Goal: Navigation & Orientation: Find specific page/section

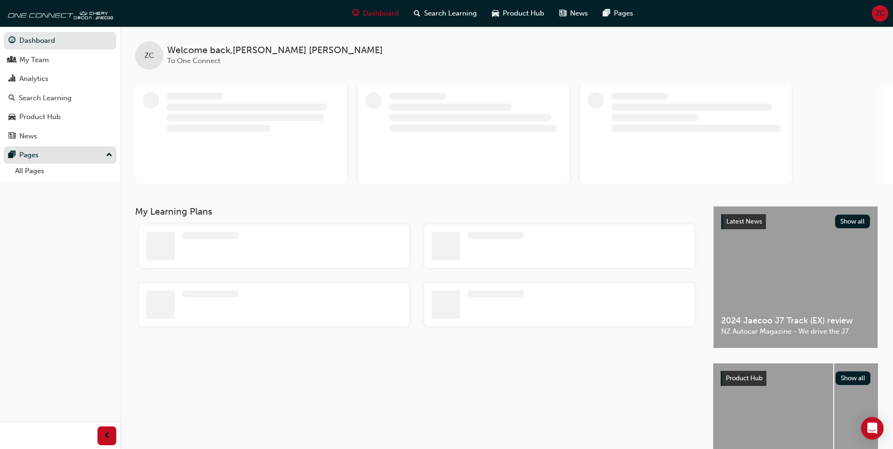
click at [27, 153] on div "Pages" at bounding box center [28, 155] width 19 height 11
click at [31, 157] on div "Pages" at bounding box center [28, 155] width 19 height 11
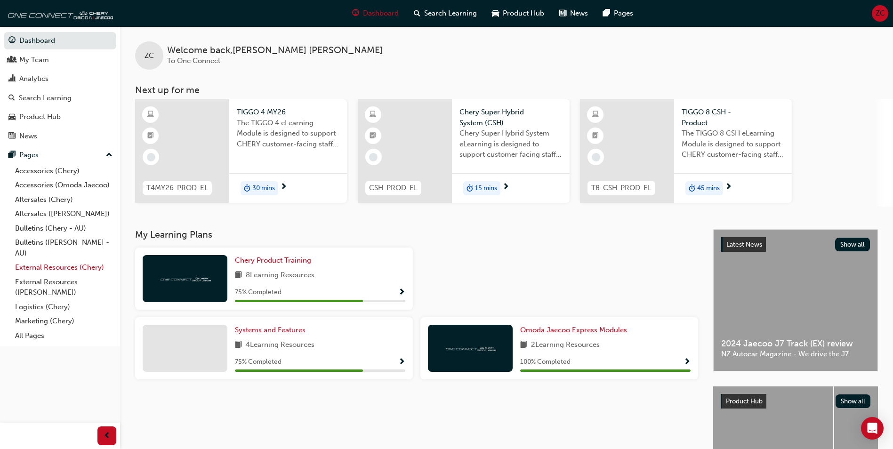
click at [54, 270] on link "External Resources (Chery)" at bounding box center [63, 267] width 105 height 15
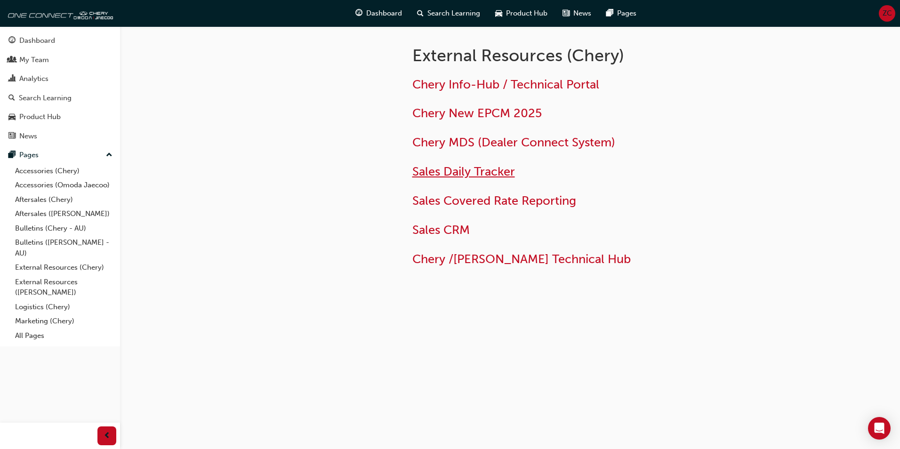
click at [451, 175] on span "Sales Daily Tracker" at bounding box center [463, 171] width 103 height 15
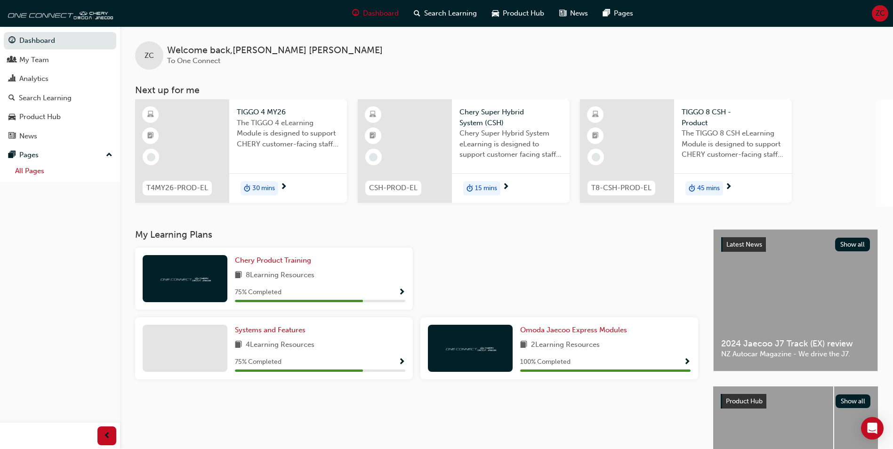
click at [37, 174] on link "All Pages" at bounding box center [63, 171] width 105 height 15
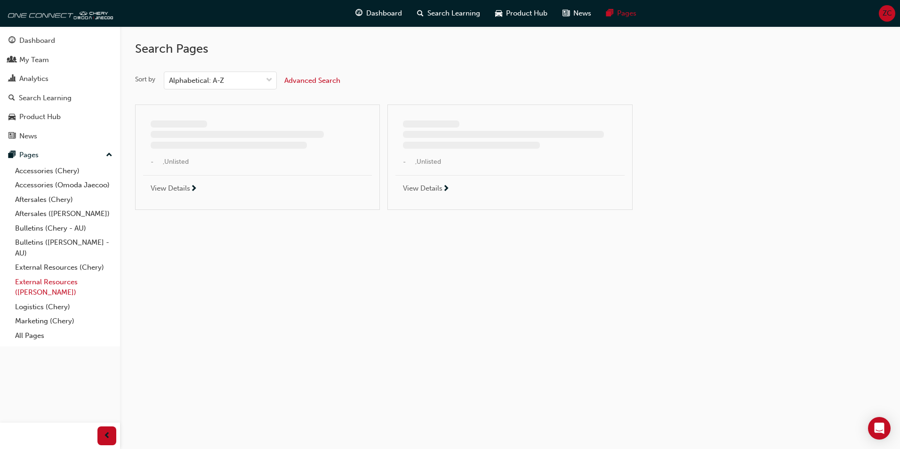
click at [82, 281] on link "External Resources ([PERSON_NAME])" at bounding box center [63, 287] width 105 height 25
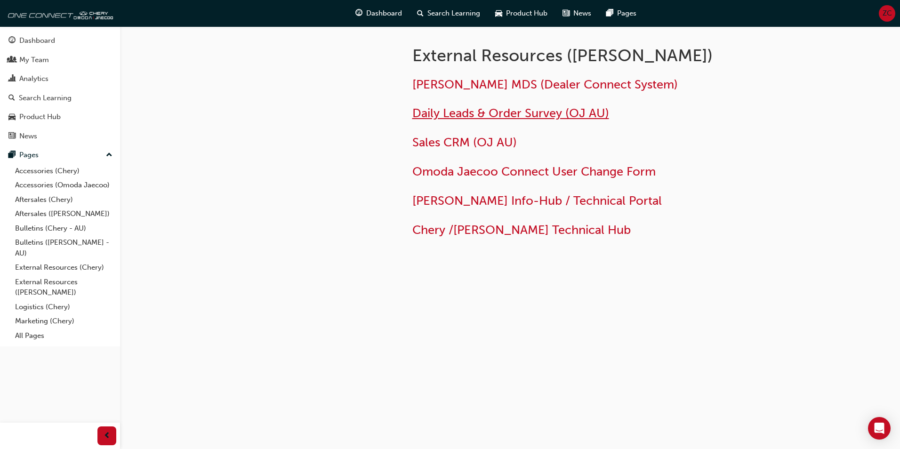
click at [455, 116] on span "Daily Leads & Order Survey (OJ AU)" at bounding box center [510, 113] width 197 height 15
